Goal: Communication & Community: Participate in discussion

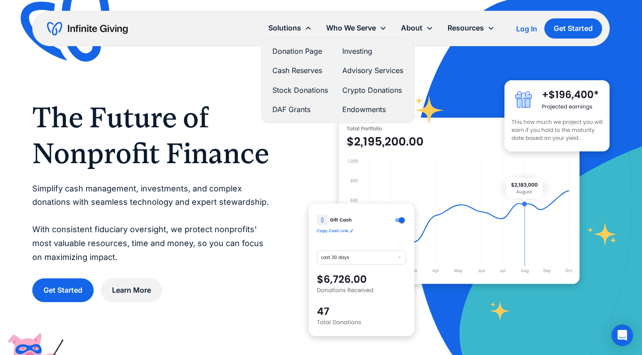
click at [304, 70] on link "Cash Reserves" at bounding box center [300, 70] width 56 height 12
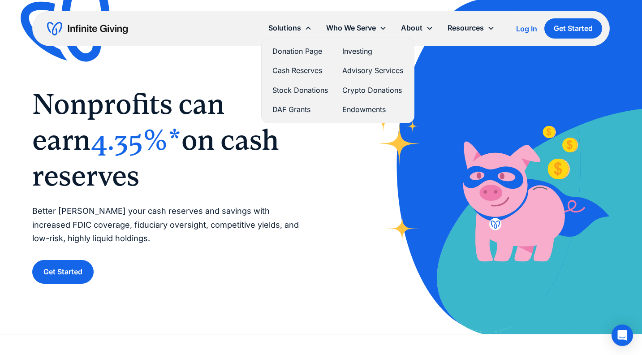
click at [353, 51] on link "Investing" at bounding box center [372, 51] width 61 height 12
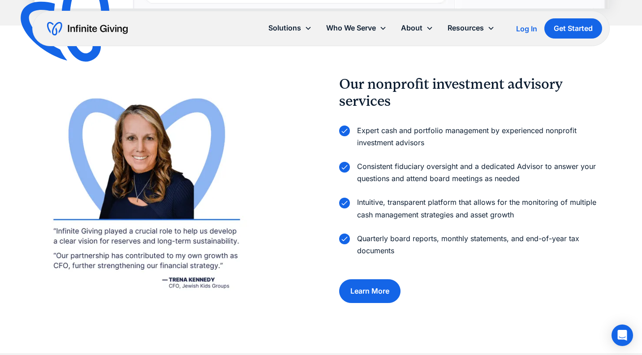
scroll to position [1185, 0]
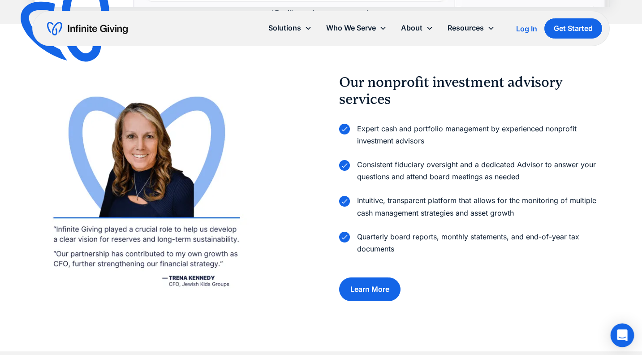
click at [619, 337] on icon "Open Intercom Messenger" at bounding box center [622, 335] width 12 height 12
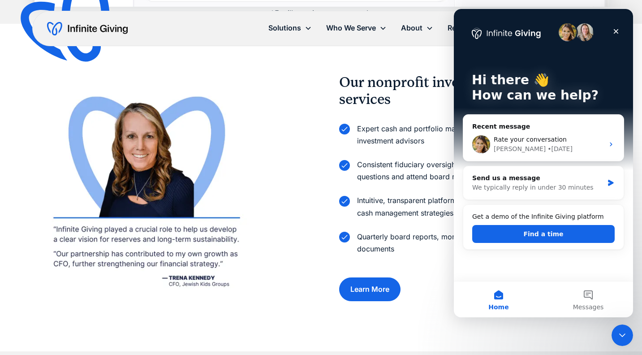
scroll to position [0, 0]
click at [511, 132] on div "Rate your conversation [PERSON_NAME] • [DATE]" at bounding box center [543, 144] width 160 height 33
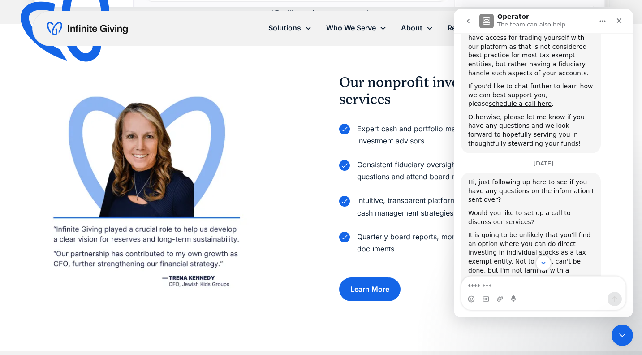
scroll to position [549, 0]
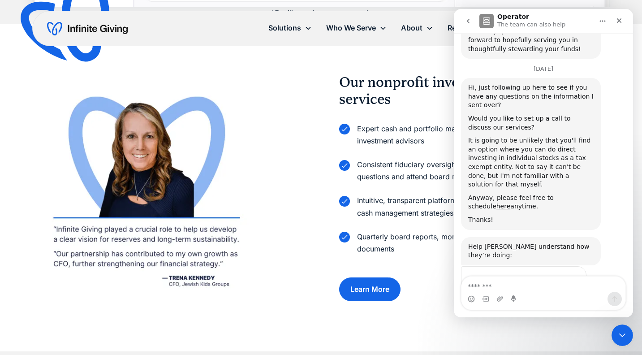
click at [518, 286] on textarea "Message…" at bounding box center [543, 283] width 164 height 15
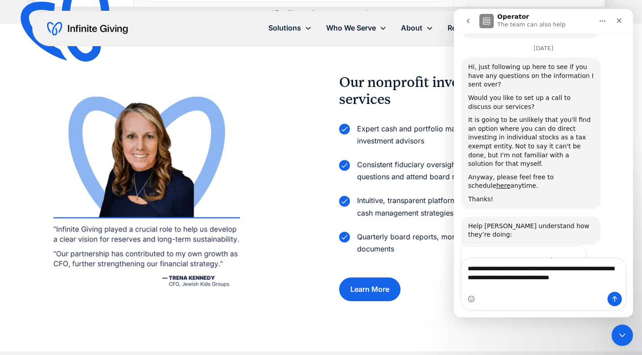
type textarea "**********"
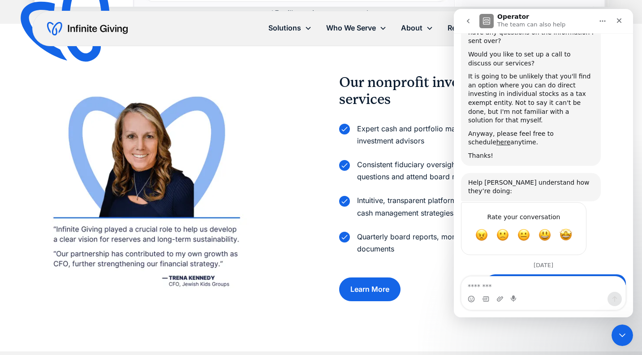
scroll to position [616, 0]
